Goal: Entertainment & Leisure: Consume media (video, audio)

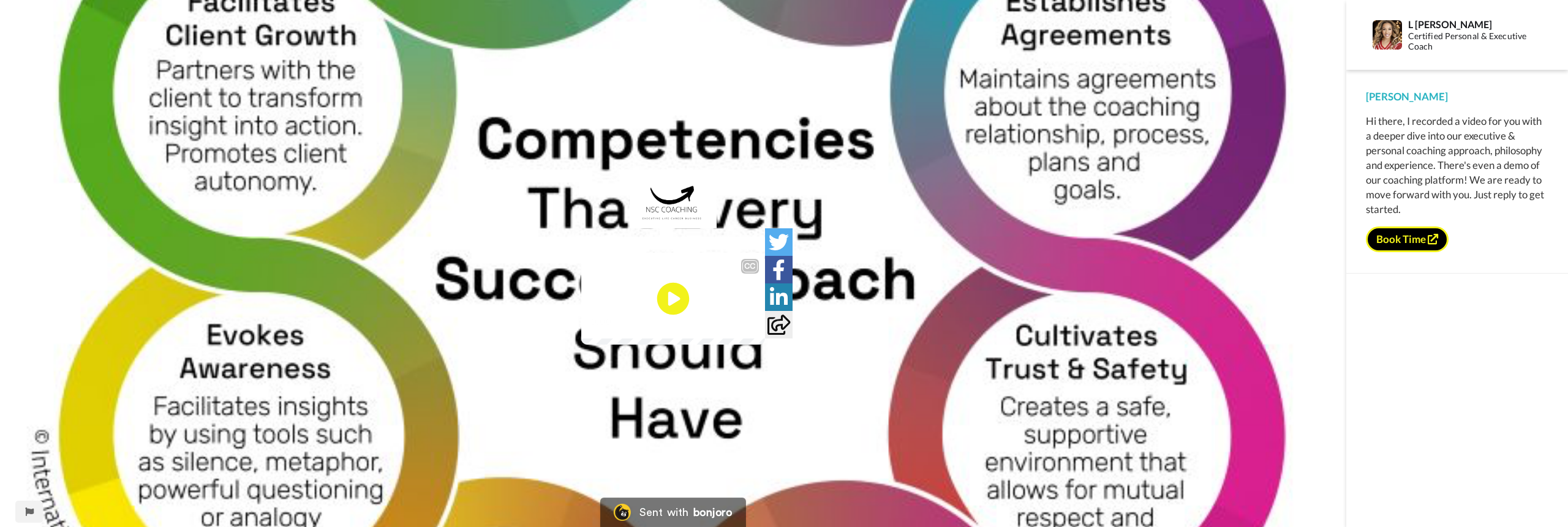
click at [668, 304] on icon "Play/Pause" at bounding box center [673, 298] width 32 height 58
click at [656, 341] on video at bounding box center [673, 298] width 184 height 92
click at [1215, 227] on div "CC Play/Pause Okay, so there's the dev color 360. 0:17 / 1:27" at bounding box center [673, 272] width 1347 height 184
click at [647, 300] on video at bounding box center [673, 298] width 184 height 92
click at [654, 319] on video at bounding box center [673, 298] width 184 height 92
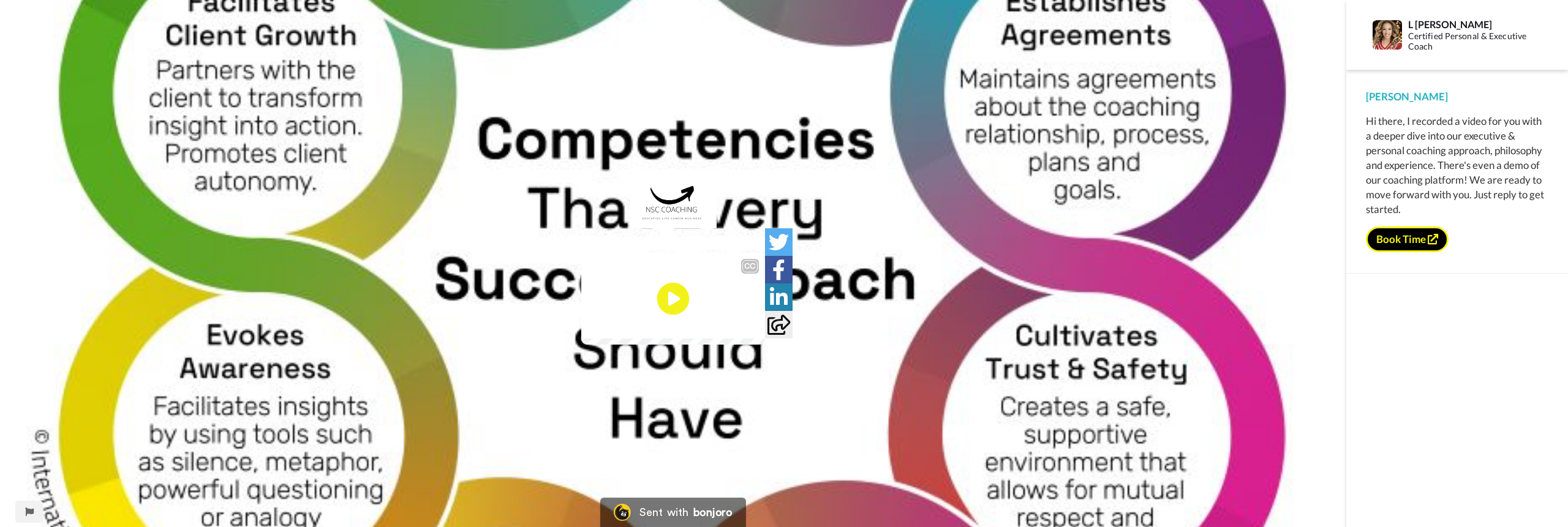
click at [686, 280] on icon "Play/Pause" at bounding box center [673, 298] width 32 height 58
click at [593, 311] on span "It looks like you got an extra one in here, so I'll take that out" at bounding box center [673, 298] width 160 height 27
click at [682, 317] on icon "Play/Pause" at bounding box center [673, 298] width 32 height 58
click at [606, 319] on video at bounding box center [673, 298] width 184 height 92
click at [606, 320] on video at bounding box center [673, 298] width 184 height 92
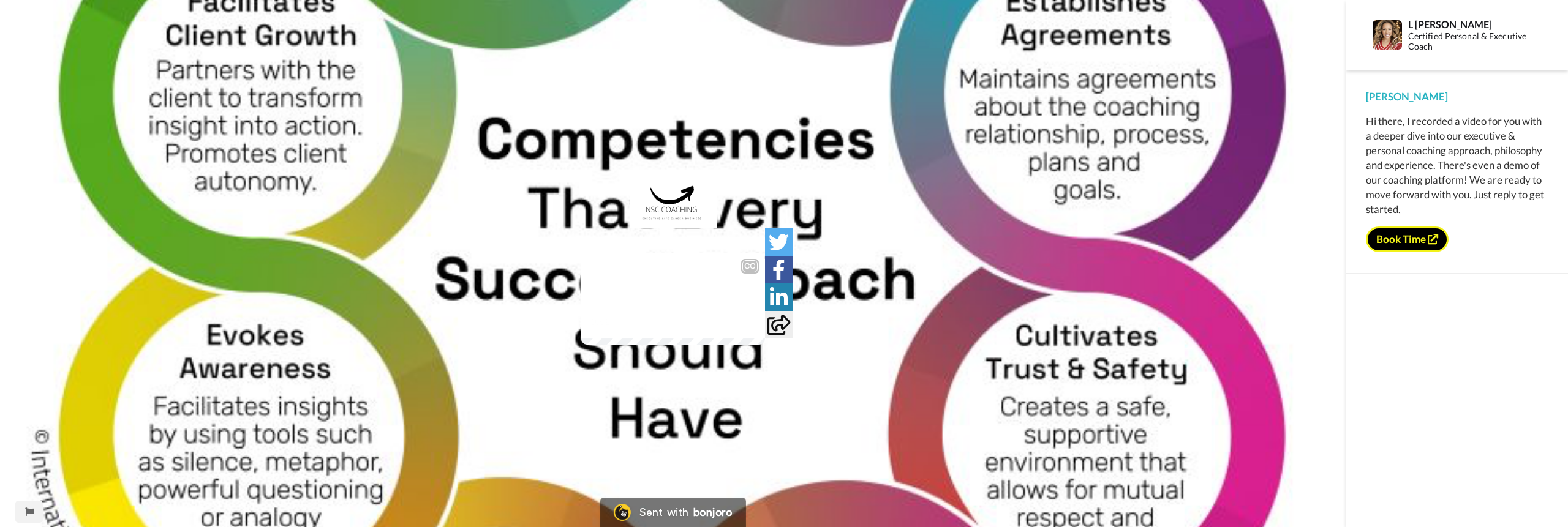
click at [606, 320] on video at bounding box center [673, 298] width 184 height 92
click at [680, 301] on icon at bounding box center [673, 298] width 32 height 32
click at [660, 335] on video at bounding box center [673, 298] width 184 height 92
